Goal: Task Accomplishment & Management: Manage account settings

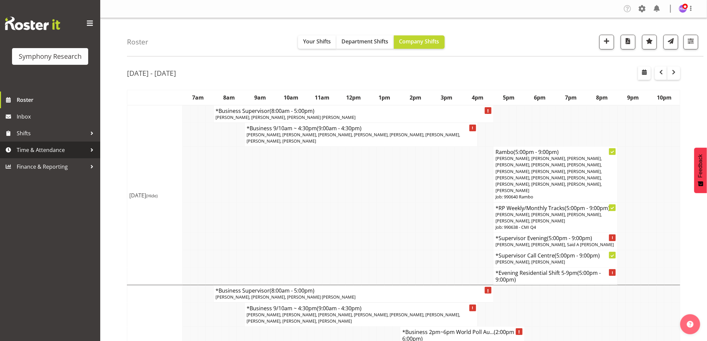
click at [35, 144] on link "Time & Attendance" at bounding box center [50, 150] width 100 height 17
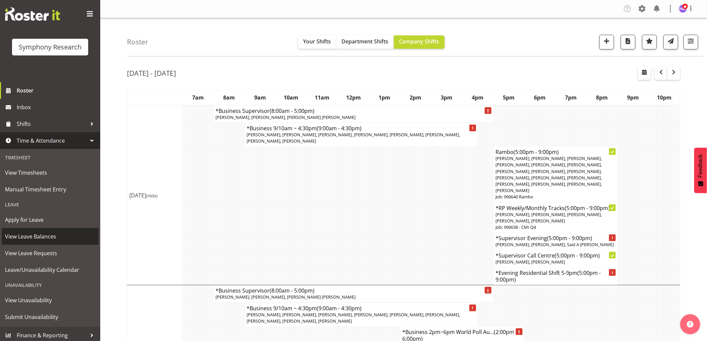
scroll to position [12, 0]
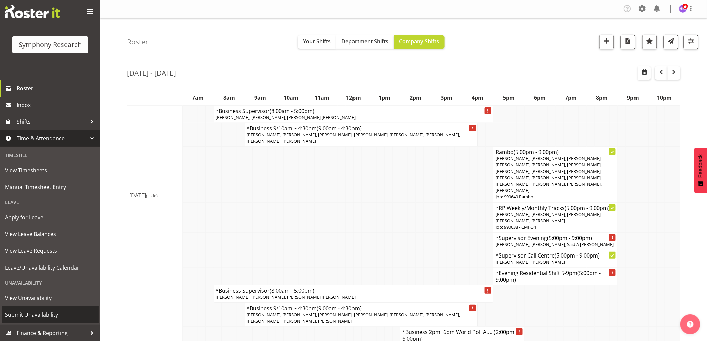
click at [45, 316] on span "Submit Unavailability" at bounding box center [50, 315] width 90 height 10
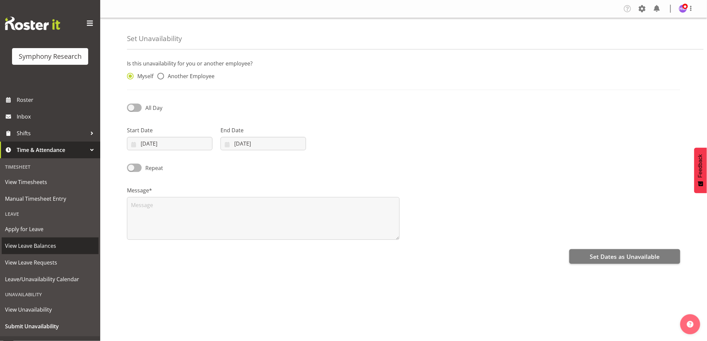
scroll to position [12, 0]
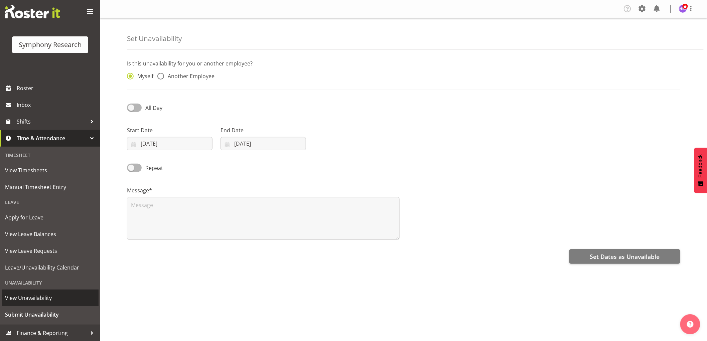
click at [50, 301] on span "View Unavailability" at bounding box center [50, 298] width 90 height 10
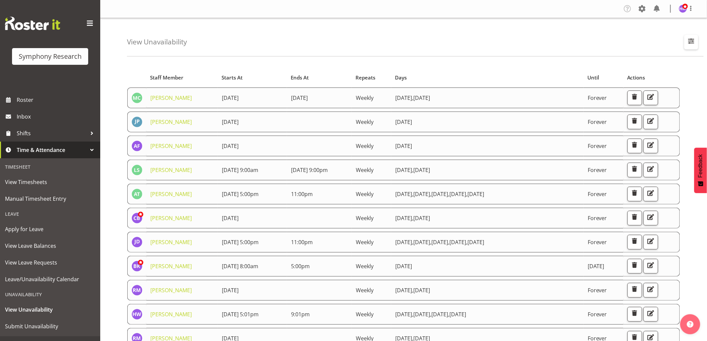
click at [694, 46] on button "button" at bounding box center [692, 42] width 14 height 15
click at [661, 72] on input "text" at bounding box center [649, 72] width 90 height 13
type input "hitesh"
